Goal: Communication & Community: Answer question/provide support

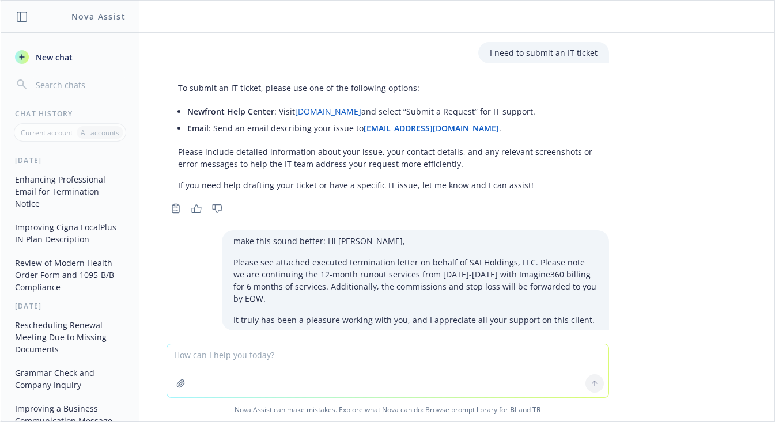
scroll to position [129, 0]
